Goal: Information Seeking & Learning: Compare options

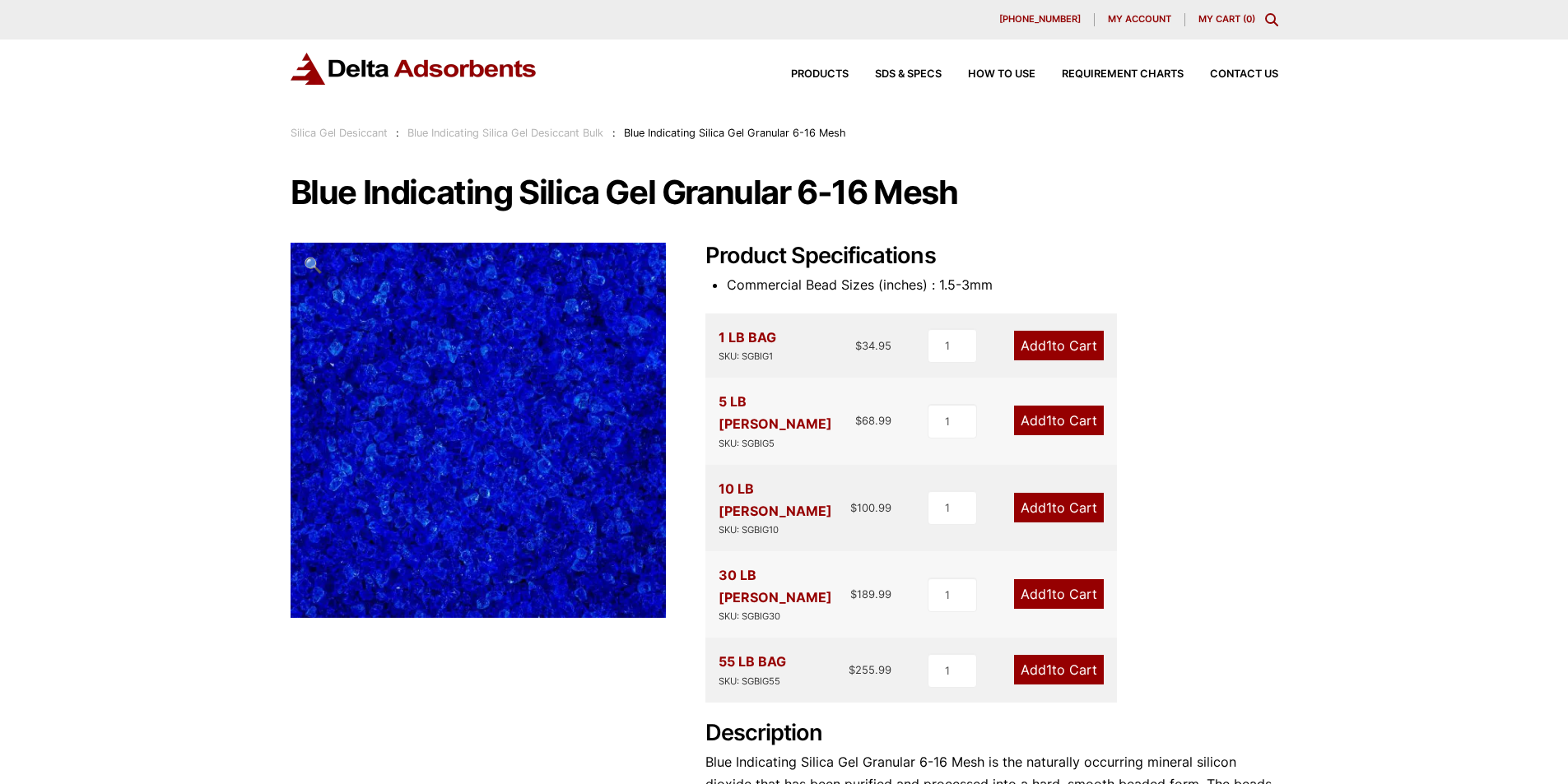
click at [530, 135] on link "Blue Indicating Silica Gel Desiccant Bulk" at bounding box center [505, 133] width 196 height 13
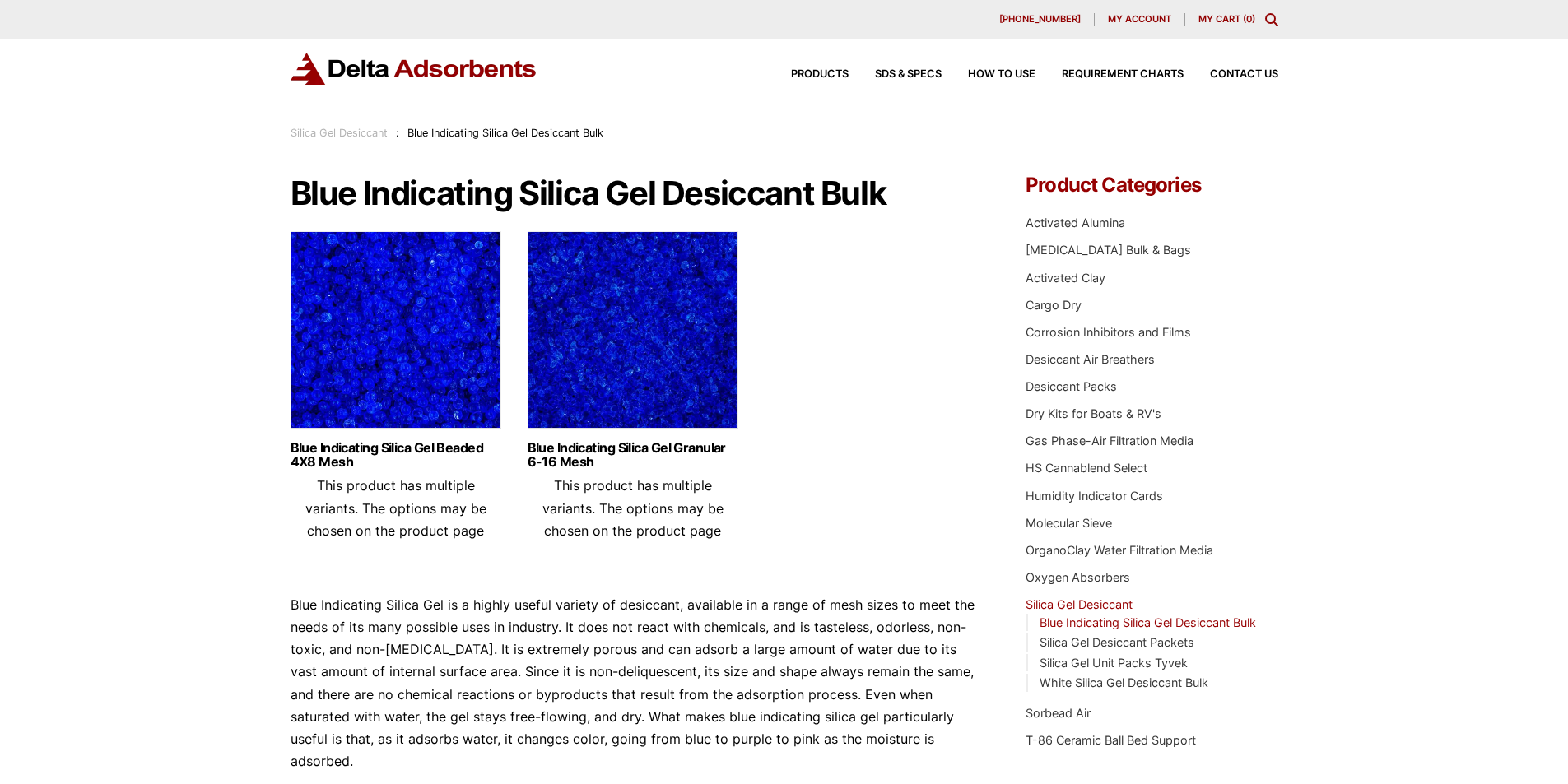
click at [400, 377] on img at bounding box center [396, 334] width 210 height 205
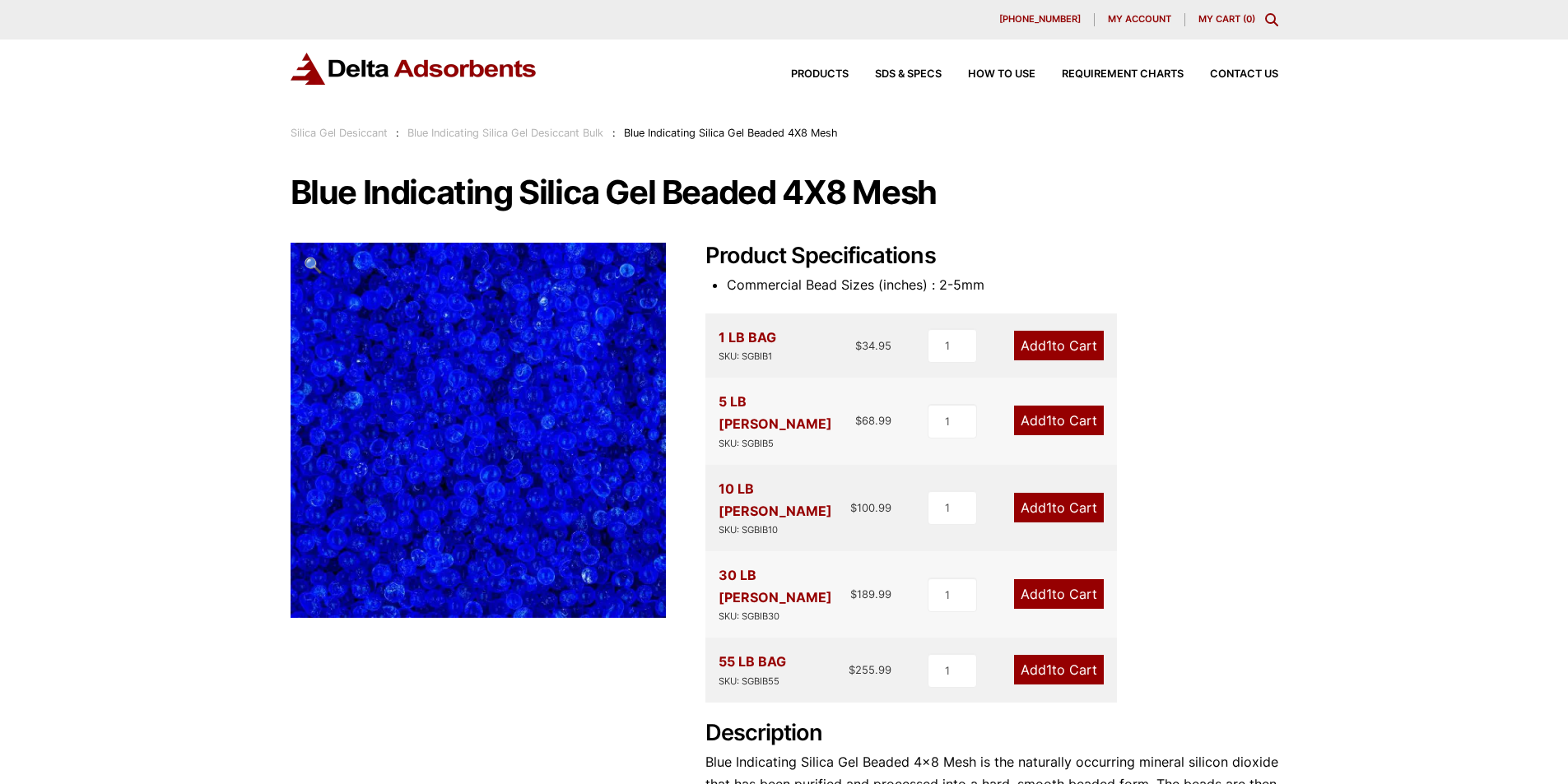
click at [429, 425] on img at bounding box center [535, 435] width 823 height 823
click at [809, 72] on span "Products" at bounding box center [819, 74] width 57 height 11
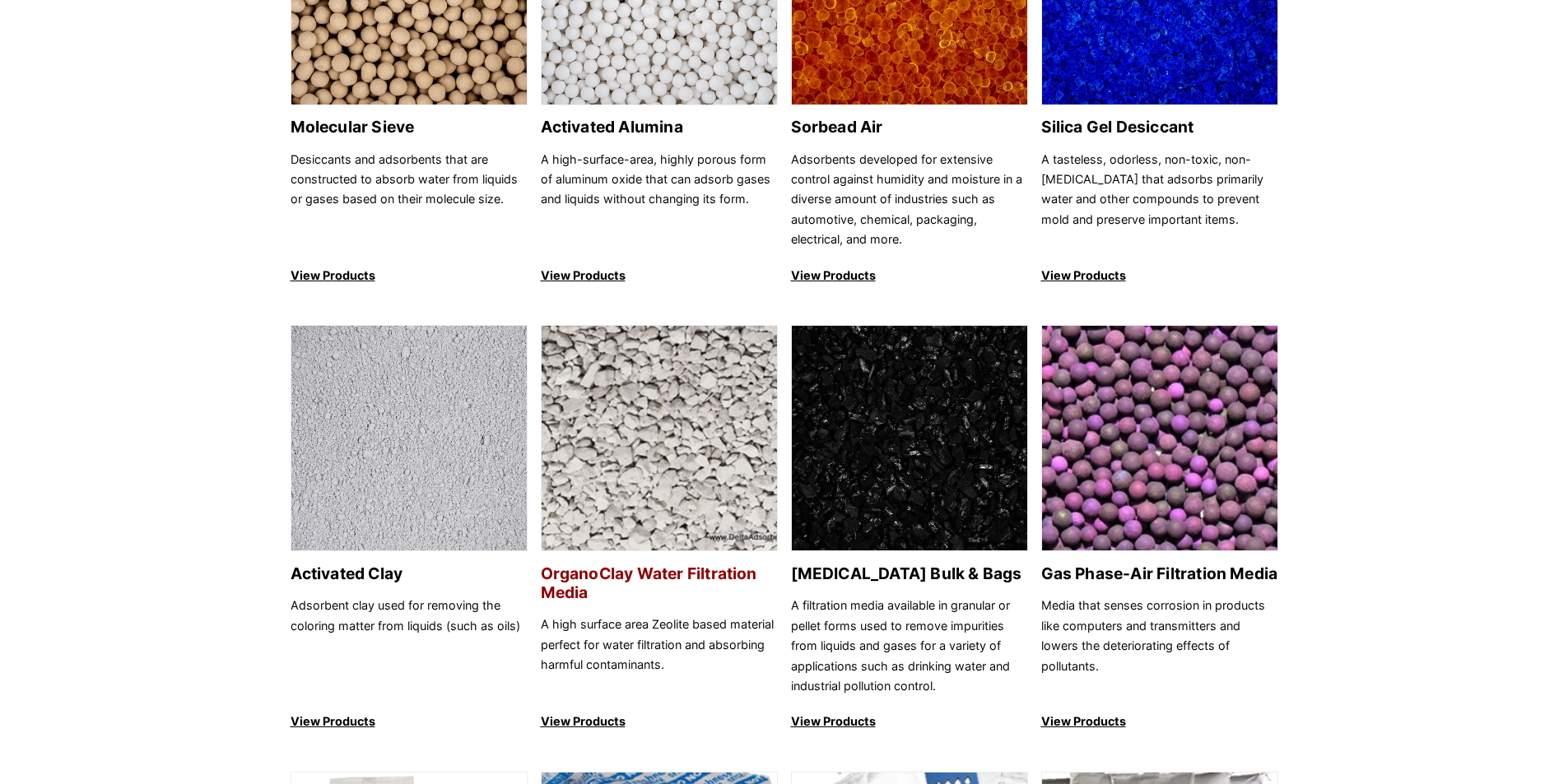
scroll to position [165, 0]
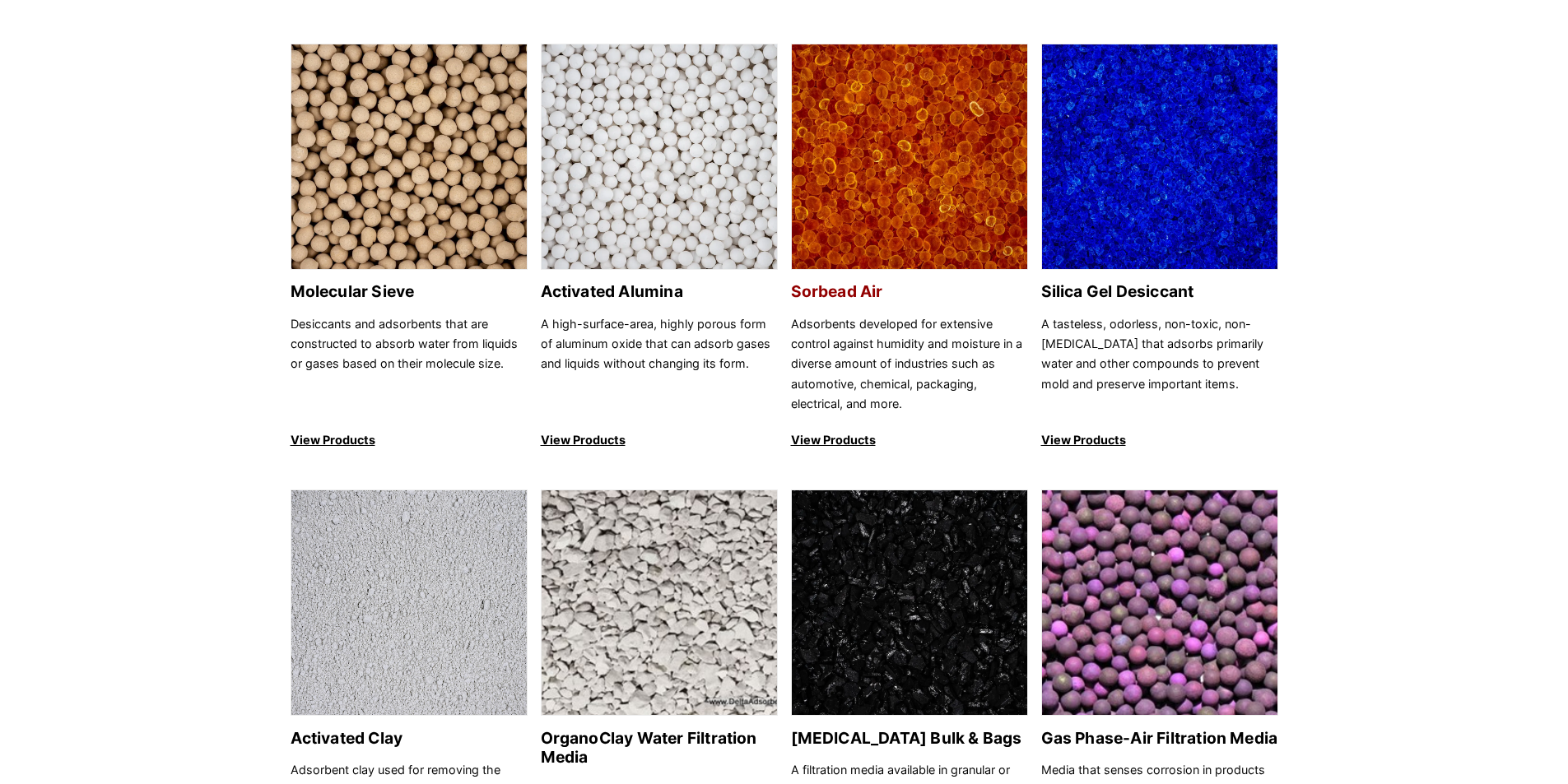
click at [864, 229] on img at bounding box center [910, 157] width 236 height 226
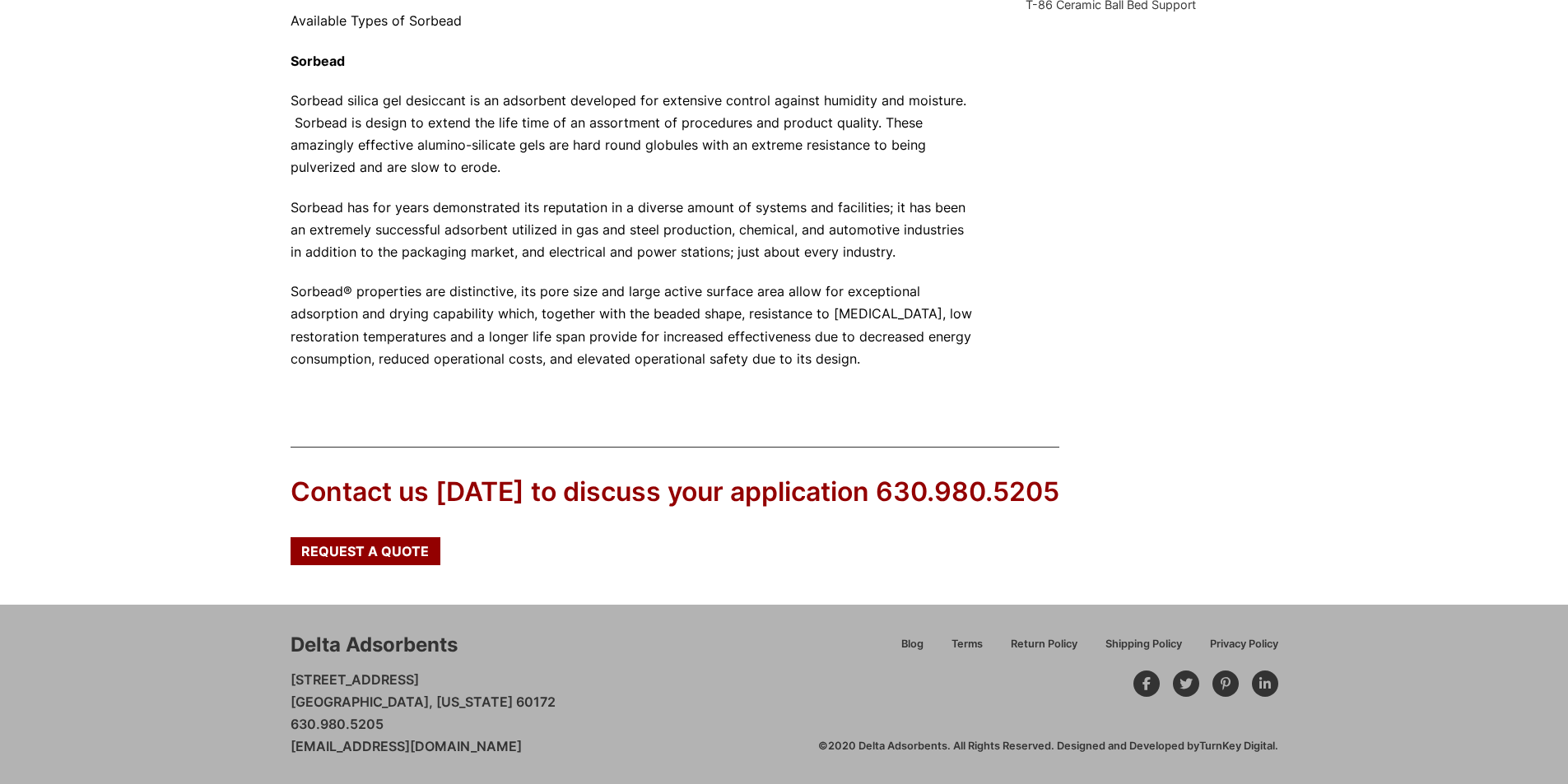
scroll to position [161, 0]
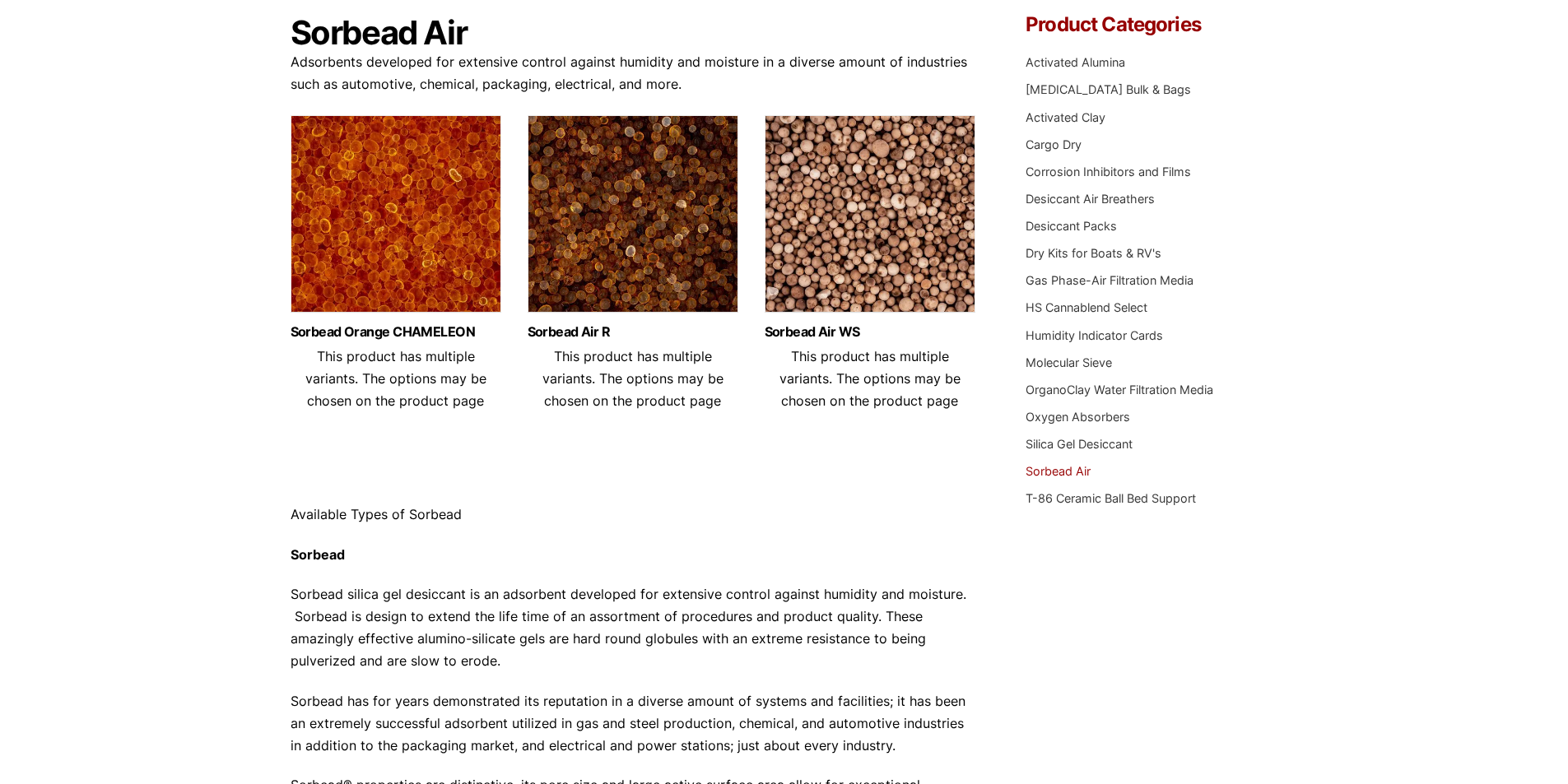
click at [621, 236] on img at bounding box center [632, 218] width 210 height 205
click at [411, 272] on img at bounding box center [396, 218] width 210 height 205
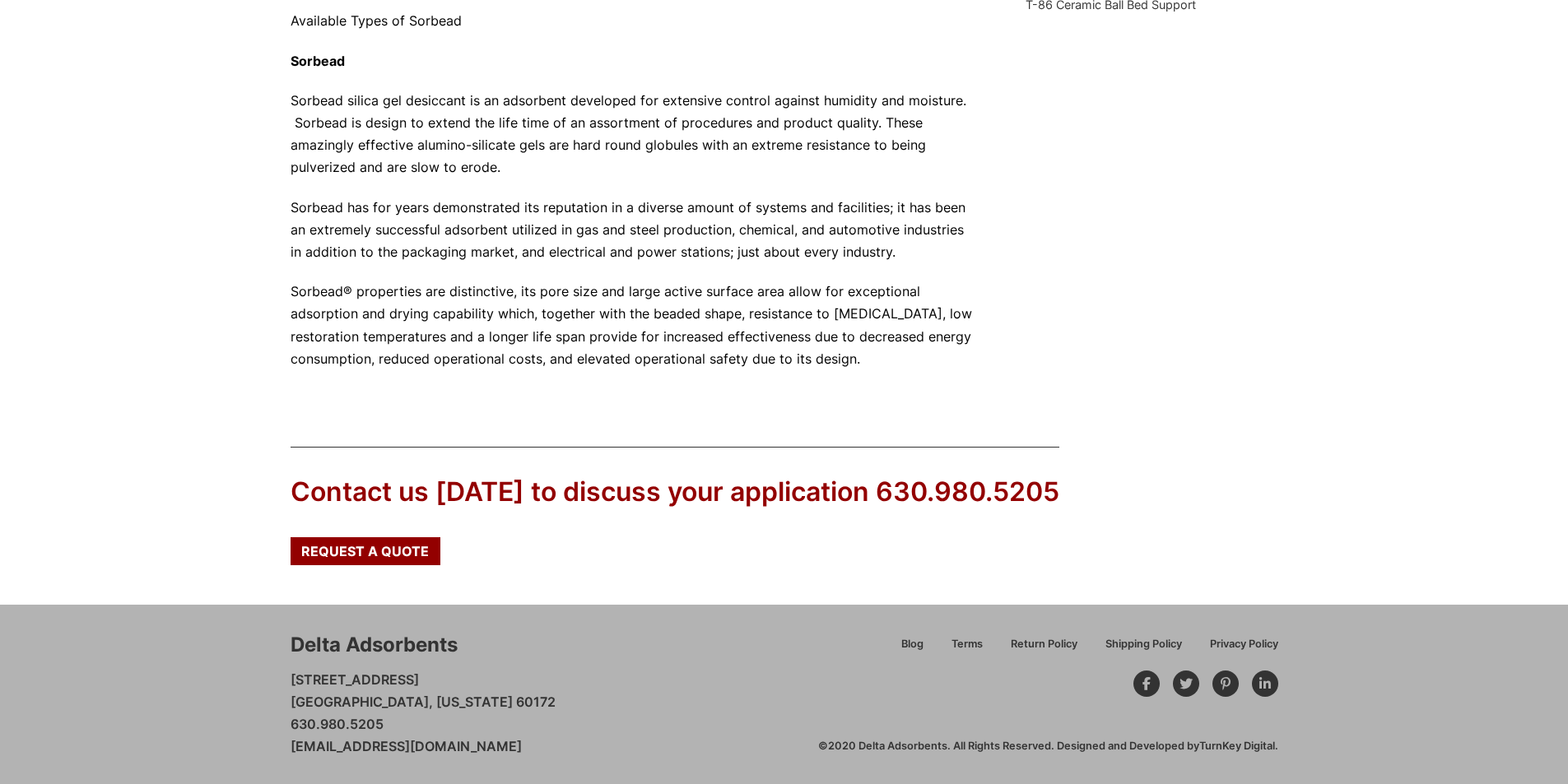
scroll to position [0, 0]
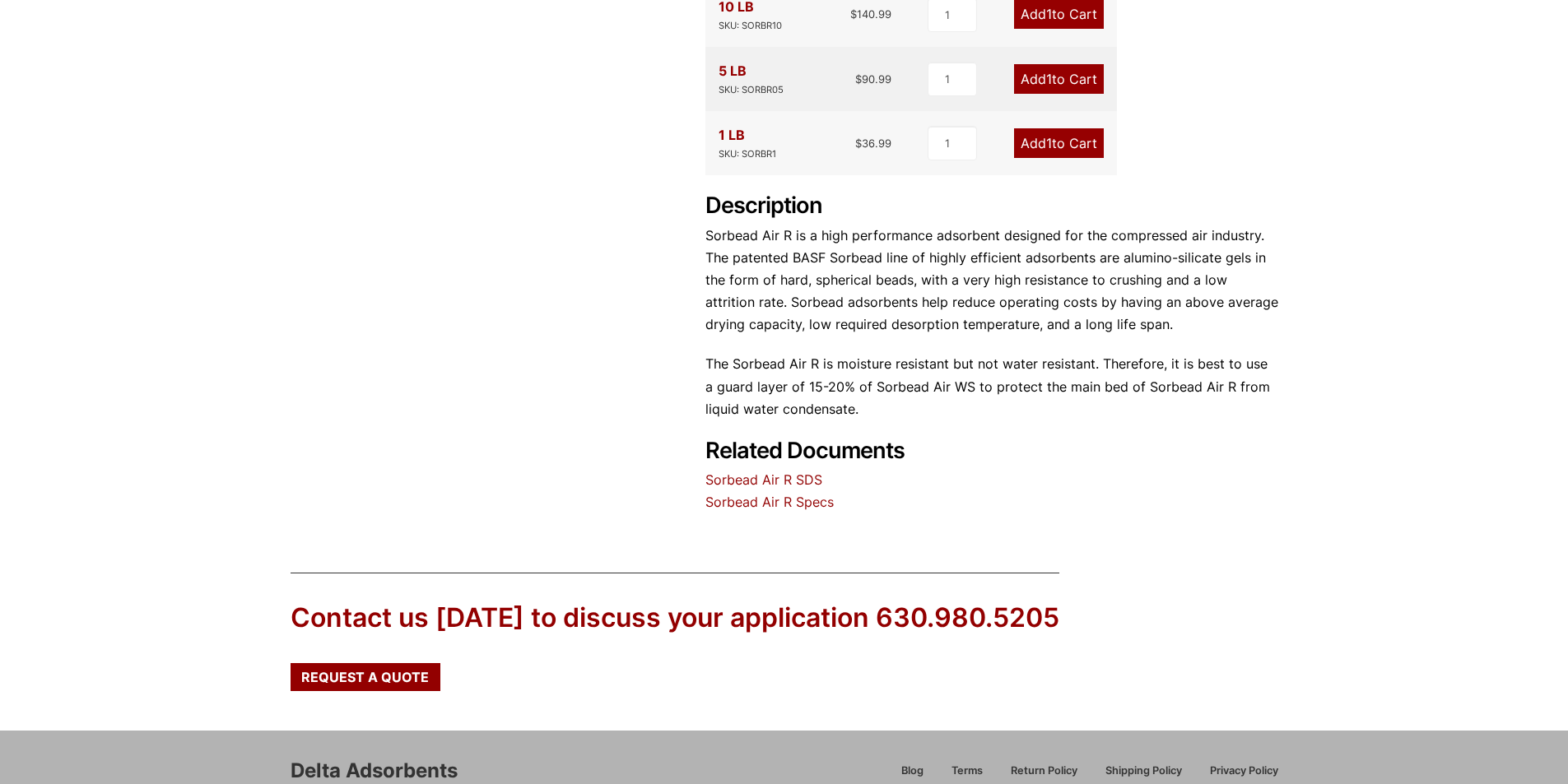
scroll to position [82, 0]
